Goal: Task Accomplishment & Management: Use online tool/utility

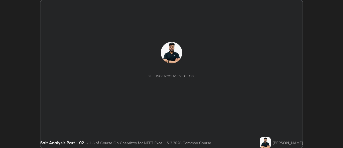
scroll to position [148, 343]
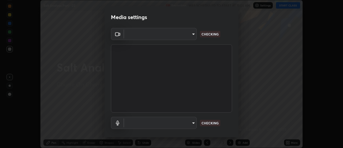
type input "e2aa400b7bb40988937289f1826270d99bb774d75893401bafd8ee5ef144e594"
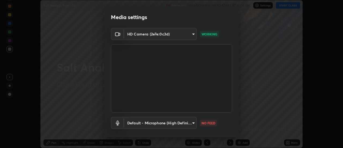
click at [166, 122] on body "Erase all Salt Analysis Part - 02 Recording WAS SCHEDULED TO START AT 11:05 AM …" at bounding box center [171, 74] width 343 height 148
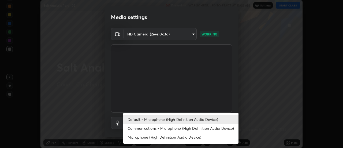
click at [148, 129] on li "Communications - Microphone (High Definition Audio Device)" at bounding box center [180, 128] width 115 height 9
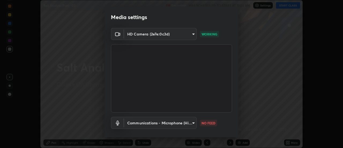
click at [150, 124] on body "Erase all Salt Analysis Part - 02 Recording WAS SCHEDULED TO START AT 11:05 AM …" at bounding box center [171, 74] width 343 height 148
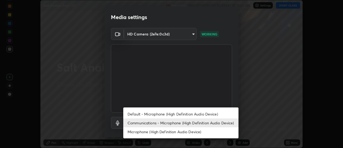
click at [150, 114] on li "Default - Microphone (High Definition Audio Device)" at bounding box center [180, 113] width 115 height 9
type input "default"
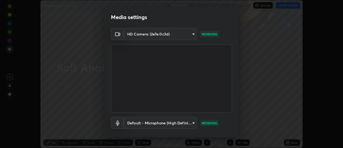
scroll to position [28, 0]
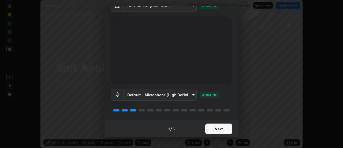
click at [230, 128] on button "Next" at bounding box center [218, 128] width 27 height 11
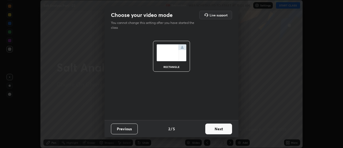
scroll to position [0, 0]
click at [229, 132] on button "Next" at bounding box center [218, 128] width 27 height 11
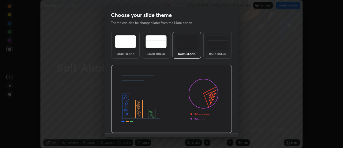
click at [228, 131] on img at bounding box center [171, 99] width 121 height 68
click at [226, 130] on img at bounding box center [171, 99] width 121 height 68
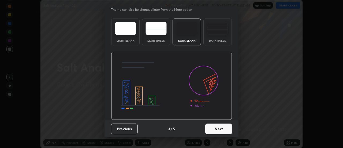
click at [226, 128] on button "Next" at bounding box center [218, 128] width 27 height 11
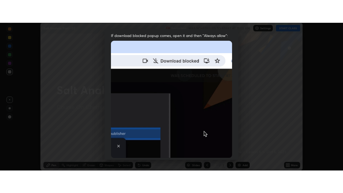
scroll to position [138, 0]
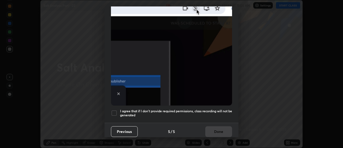
click at [113, 110] on div at bounding box center [114, 113] width 6 height 6
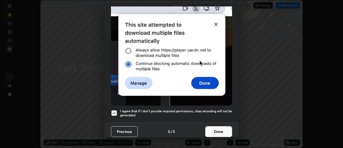
click at [217, 131] on button "Done" at bounding box center [218, 131] width 27 height 11
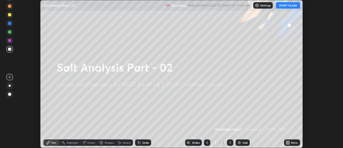
click at [290, 141] on icon at bounding box center [289, 141] width 1 height 1
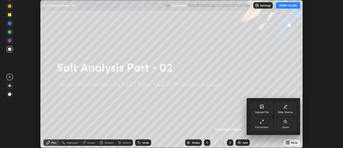
click at [260, 123] on icon at bounding box center [262, 121] width 4 height 4
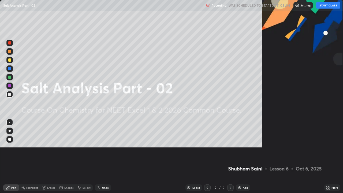
scroll to position [193, 343]
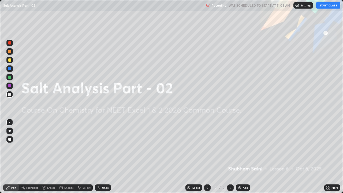
click at [326, 7] on button "START CLASS" at bounding box center [329, 5] width 24 height 6
click at [244, 148] on div "Add" at bounding box center [245, 187] width 5 height 3
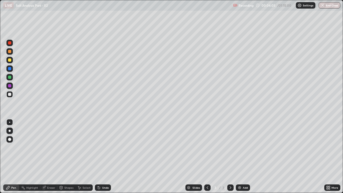
click at [10, 60] on div at bounding box center [9, 59] width 3 height 3
click at [10, 131] on div at bounding box center [10, 131] width 2 height 2
click at [10, 52] on div at bounding box center [9, 51] width 3 height 3
click at [106, 148] on div "Undo" at bounding box center [105, 187] width 7 height 3
click at [10, 94] on div at bounding box center [9, 94] width 3 height 3
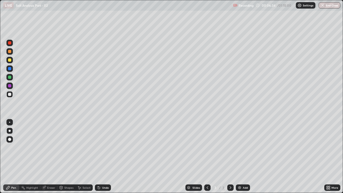
click at [10, 76] on div at bounding box center [9, 77] width 3 height 3
click at [9, 93] on div at bounding box center [9, 94] width 3 height 3
click at [10, 77] on div at bounding box center [9, 77] width 3 height 3
click at [48, 148] on div "Eraser" at bounding box center [51, 187] width 8 height 3
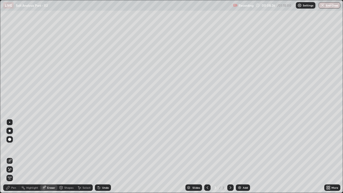
click at [9, 148] on icon at bounding box center [8, 168] width 1 height 1
click at [9, 148] on icon at bounding box center [8, 188] width 4 height 4
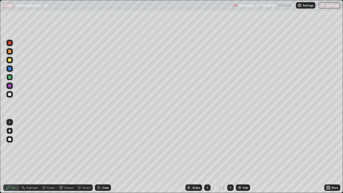
click at [10, 86] on div at bounding box center [9, 85] width 3 height 3
click at [10, 77] on div at bounding box center [9, 77] width 3 height 3
click at [245, 148] on div "Add" at bounding box center [245, 187] width 5 height 3
click at [11, 78] on div at bounding box center [9, 77] width 3 height 3
click at [104, 148] on div "Undo" at bounding box center [105, 187] width 7 height 3
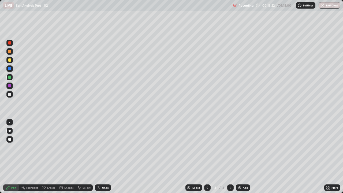
click at [9, 60] on div at bounding box center [9, 59] width 3 height 3
click at [9, 69] on div at bounding box center [9, 68] width 3 height 3
click at [9, 95] on div at bounding box center [9, 94] width 3 height 3
click at [105, 148] on div "Undo" at bounding box center [105, 187] width 7 height 3
click at [107, 148] on div "Undo" at bounding box center [105, 187] width 7 height 3
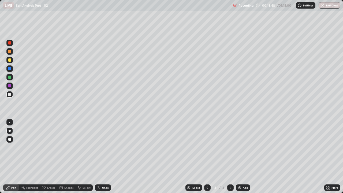
click at [107, 148] on div "Undo" at bounding box center [105, 187] width 7 height 3
click at [271, 148] on div "Slides 4 / 4 Add" at bounding box center [218, 187] width 214 height 11
click at [48, 148] on div "Eraser" at bounding box center [51, 187] width 8 height 3
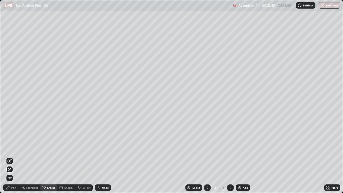
click at [5, 148] on div "Pen" at bounding box center [11, 188] width 16 height 6
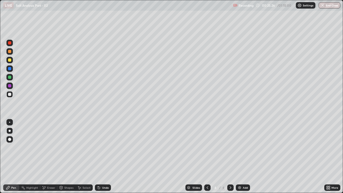
click at [54, 148] on div "Eraser" at bounding box center [51, 187] width 8 height 3
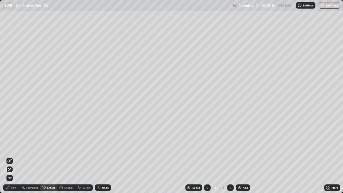
click at [9, 148] on icon at bounding box center [7, 187] width 3 height 3
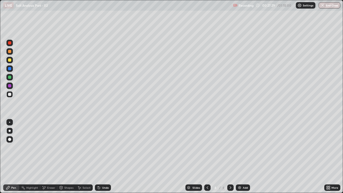
click at [245, 148] on div "Add" at bounding box center [245, 187] width 5 height 3
click at [10, 52] on div at bounding box center [9, 51] width 3 height 3
click at [110, 148] on div "Undo" at bounding box center [103, 188] width 16 height 6
click at [108, 148] on div "Undo" at bounding box center [105, 187] width 7 height 3
click at [12, 95] on div at bounding box center [9, 94] width 6 height 6
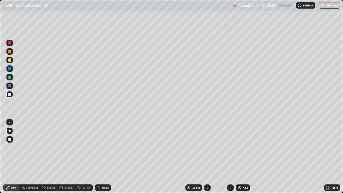
click at [10, 49] on div at bounding box center [9, 51] width 6 height 6
click at [106, 148] on div "Undo" at bounding box center [105, 187] width 7 height 3
click at [105, 148] on div "Undo" at bounding box center [103, 188] width 16 height 6
click at [108, 148] on div "Undo" at bounding box center [103, 188] width 16 height 6
click at [8, 95] on div at bounding box center [9, 94] width 3 height 3
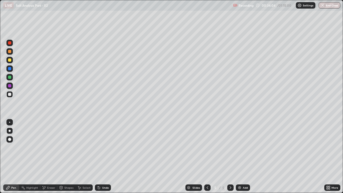
click at [107, 148] on div "Undo" at bounding box center [105, 187] width 7 height 3
click at [104, 148] on div "Undo" at bounding box center [105, 187] width 7 height 3
click at [8, 61] on div at bounding box center [9, 59] width 3 height 3
click at [49, 148] on div "Eraser" at bounding box center [51, 187] width 8 height 3
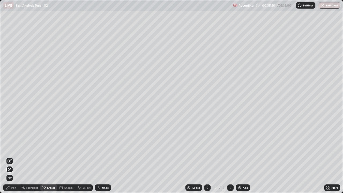
click at [12, 148] on div "Pen" at bounding box center [11, 188] width 16 height 6
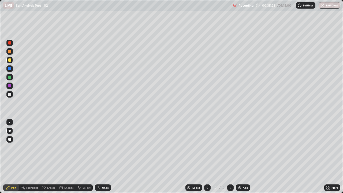
click at [207, 148] on icon at bounding box center [207, 188] width 4 height 4
click at [243, 148] on div "Add" at bounding box center [245, 187] width 5 height 3
click at [108, 148] on div "Undo" at bounding box center [105, 187] width 7 height 3
click at [107, 148] on div "Undo" at bounding box center [105, 187] width 7 height 3
click at [106, 148] on div "Undo" at bounding box center [105, 187] width 7 height 3
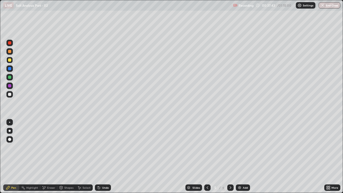
click at [230, 148] on icon at bounding box center [231, 188] width 4 height 4
click at [245, 148] on div "Add" at bounding box center [245, 187] width 5 height 3
click at [10, 95] on div at bounding box center [9, 94] width 3 height 3
click at [207, 148] on icon at bounding box center [207, 188] width 4 height 4
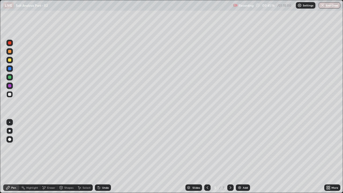
click at [230, 148] on icon at bounding box center [231, 188] width 4 height 4
click at [8, 59] on div at bounding box center [9, 59] width 3 height 3
click at [105, 148] on div "Undo" at bounding box center [103, 188] width 16 height 6
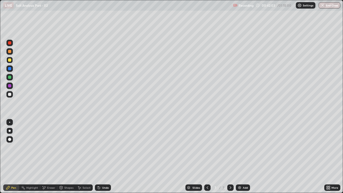
click at [105, 148] on div "Undo" at bounding box center [105, 187] width 7 height 3
click at [106, 148] on div "Undo" at bounding box center [105, 187] width 7 height 3
click at [243, 148] on div "Add" at bounding box center [243, 188] width 14 height 6
click at [8, 95] on div at bounding box center [9, 94] width 3 height 3
click at [108, 148] on div "Undo" at bounding box center [103, 188] width 16 height 6
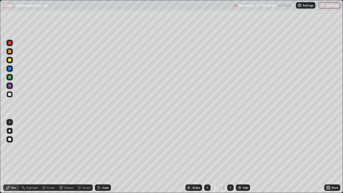
click at [105, 148] on div "Undo" at bounding box center [103, 188] width 16 height 6
click at [46, 148] on div "Eraser" at bounding box center [48, 188] width 17 height 6
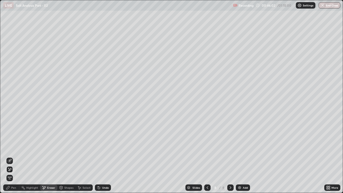
click at [12, 148] on div "Pen" at bounding box center [13, 187] width 5 height 3
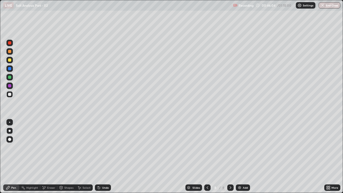
click at [105, 148] on div "Undo" at bounding box center [103, 188] width 16 height 6
click at [9, 85] on div at bounding box center [9, 85] width 3 height 3
click at [205, 148] on icon at bounding box center [207, 188] width 4 height 4
click at [208, 148] on icon at bounding box center [207, 188] width 4 height 4
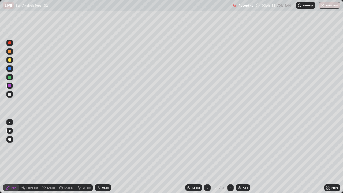
click at [210, 148] on div at bounding box center [207, 188] width 6 height 6
click at [207, 148] on icon at bounding box center [207, 188] width 4 height 4
click at [230, 148] on icon at bounding box center [231, 188] width 4 height 4
click at [231, 148] on icon at bounding box center [231, 188] width 4 height 4
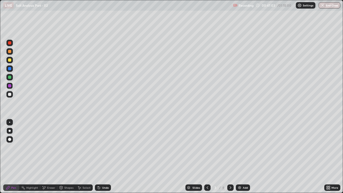
click at [230, 148] on icon at bounding box center [231, 188] width 4 height 4
click at [231, 148] on icon at bounding box center [231, 188] width 4 height 4
click at [230, 148] on icon at bounding box center [231, 187] width 2 height 3
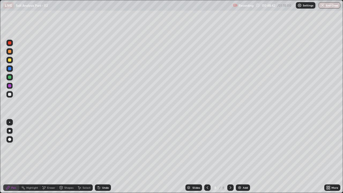
click at [109, 148] on div "Undo" at bounding box center [103, 188] width 16 height 6
click at [243, 148] on div "Add" at bounding box center [245, 187] width 5 height 3
click at [10, 61] on div at bounding box center [9, 59] width 3 height 3
click at [107, 148] on div "Undo" at bounding box center [103, 188] width 16 height 6
click at [106, 148] on div "Undo" at bounding box center [105, 187] width 7 height 3
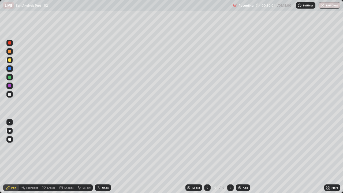
click at [103, 148] on div "Undo" at bounding box center [105, 187] width 7 height 3
click at [9, 78] on div at bounding box center [9, 77] width 3 height 3
click at [106, 148] on div "Undo" at bounding box center [103, 188] width 16 height 6
click at [108, 148] on div "Undo" at bounding box center [103, 188] width 16 height 6
click at [10, 94] on div at bounding box center [9, 94] width 3 height 3
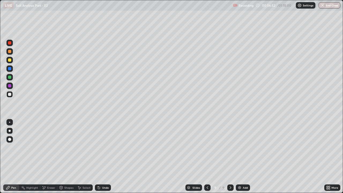
click at [10, 84] on div at bounding box center [9, 85] width 3 height 3
click at [240, 148] on img at bounding box center [240, 188] width 4 height 4
click at [10, 78] on div at bounding box center [9, 77] width 3 height 3
click at [328, 5] on button "End Class" at bounding box center [330, 5] width 22 height 6
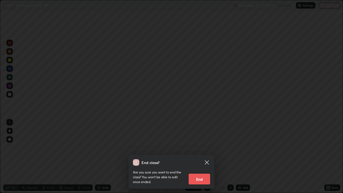
click at [204, 148] on button "End" at bounding box center [199, 179] width 21 height 11
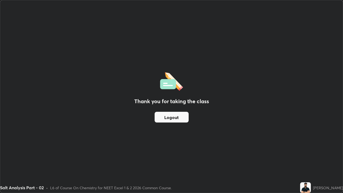
click at [201, 148] on div "Thank you for taking the class Logout" at bounding box center [171, 96] width 343 height 193
click at [180, 121] on button "Logout" at bounding box center [172, 117] width 34 height 11
click at [177, 116] on button "Logout" at bounding box center [172, 117] width 34 height 11
